Goal: Transaction & Acquisition: Subscribe to service/newsletter

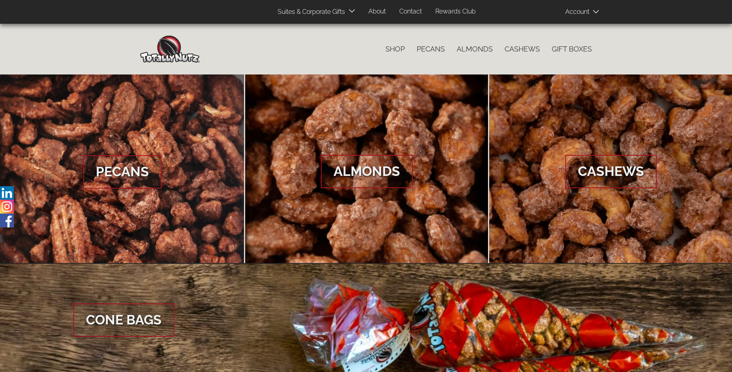
scroll to position [1183, 0]
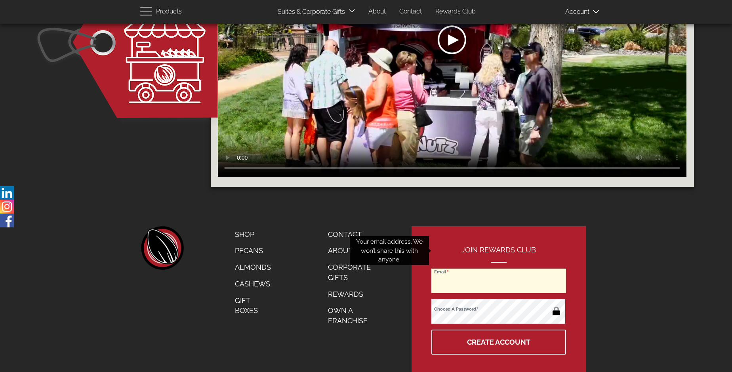
click at [499, 268] on input "Email" at bounding box center [498, 280] width 135 height 25
type input "[EMAIL_ADDRESS][DOMAIN_NAME]"
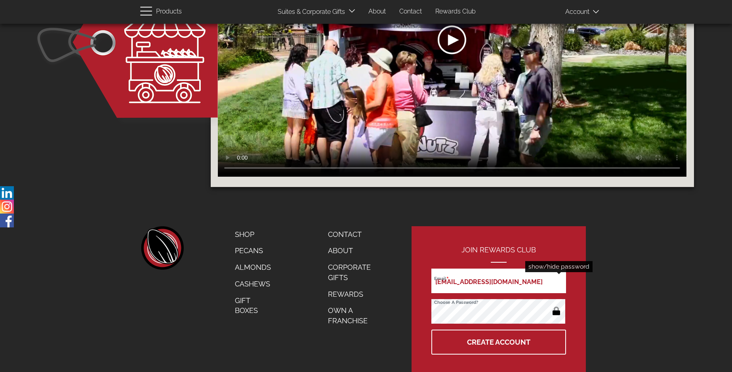
click at [556, 305] on button "button" at bounding box center [555, 311] width 15 height 13
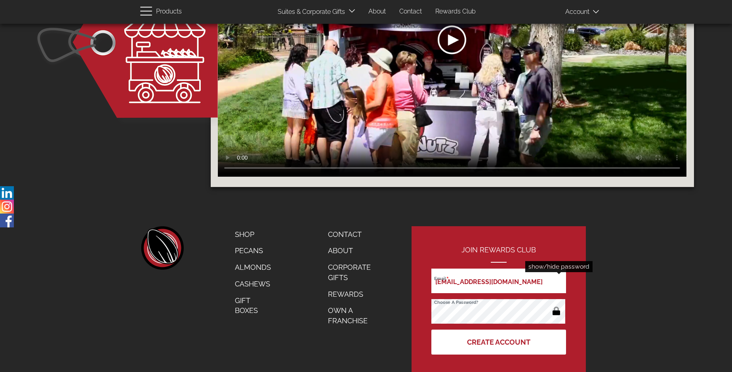
click at [499, 329] on button "Create Account" at bounding box center [498, 341] width 135 height 25
